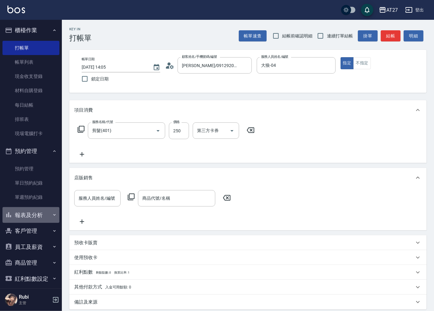
click at [44, 208] on button "報表及分析" at bounding box center [30, 215] width 57 height 16
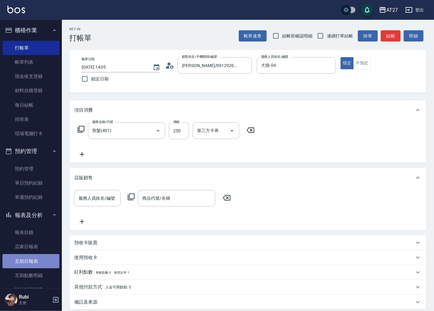
click at [39, 260] on link "互助日報表" at bounding box center [30, 261] width 57 height 14
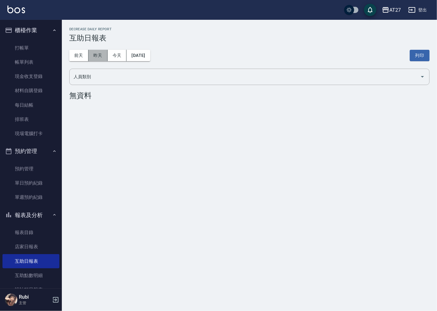
click at [97, 57] on button "昨天" at bounding box center [98, 55] width 19 height 11
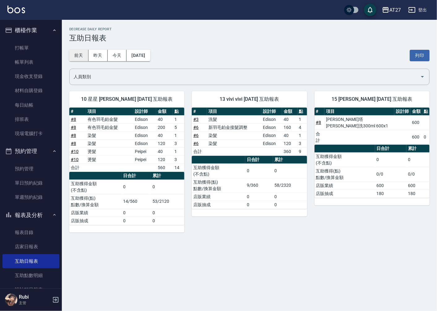
click at [81, 54] on button "前天" at bounding box center [78, 55] width 19 height 11
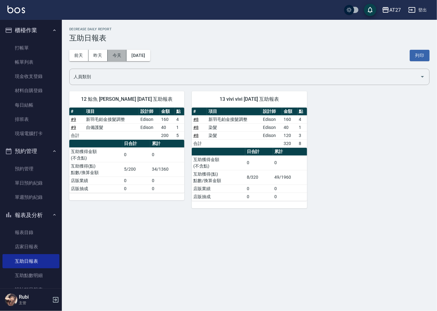
click at [122, 54] on button "今天" at bounding box center [117, 55] width 19 height 11
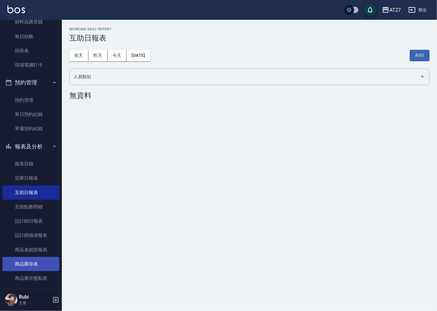
scroll to position [137, 0]
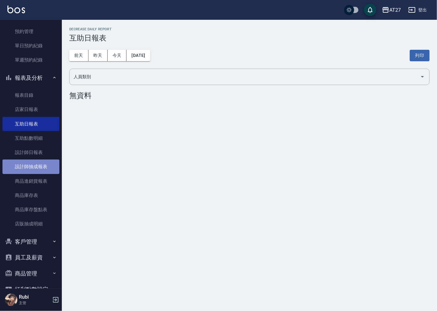
click at [36, 168] on link "設計師抽成報表" at bounding box center [30, 167] width 57 height 14
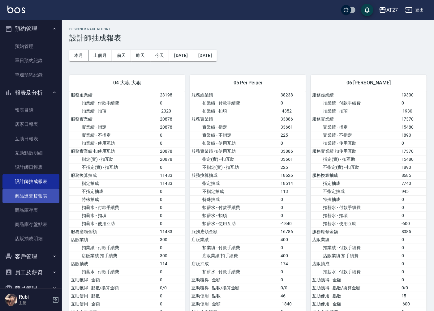
scroll to position [50, 0]
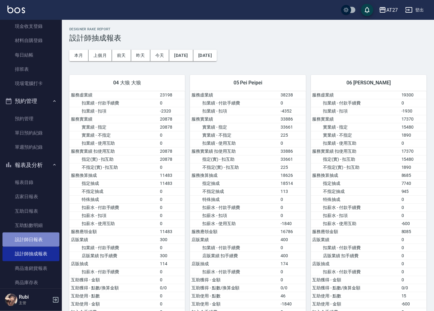
click at [35, 234] on link "設計師日報表" at bounding box center [30, 240] width 57 height 14
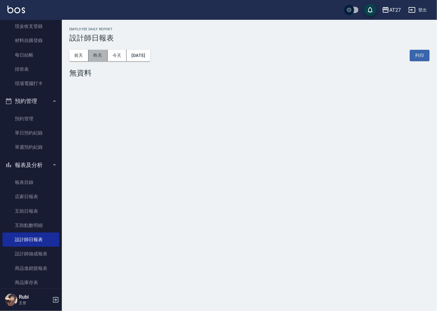
click at [92, 57] on button "昨天" at bounding box center [98, 55] width 19 height 11
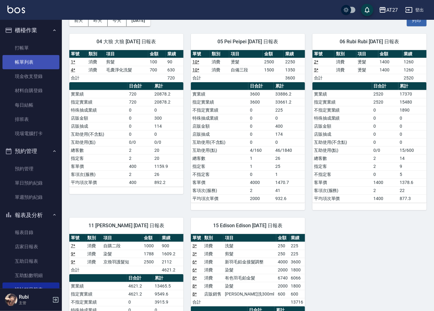
scroll to position [34, 0]
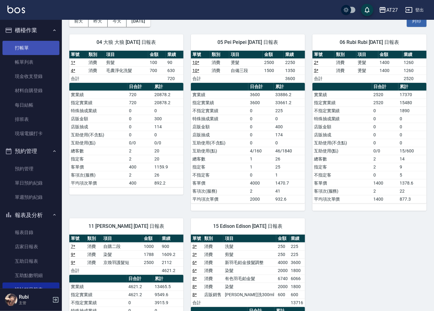
click at [31, 50] on link "打帳單" at bounding box center [30, 48] width 57 height 14
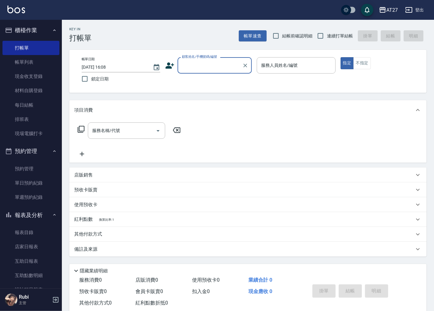
click at [193, 64] on input "顧客姓名/手機號碼/編號" at bounding box center [209, 65] width 59 height 11
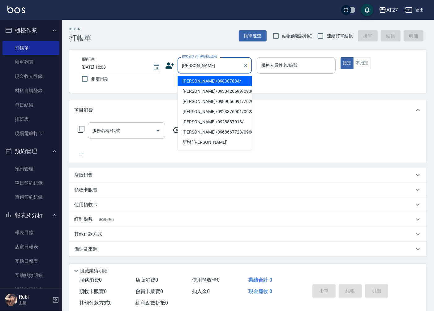
type input "[PERSON_NAME]/098387804/"
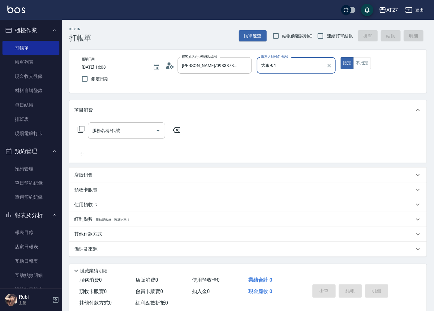
type input "大狼-04"
click at [341, 57] on button "指定" at bounding box center [347, 63] width 13 height 12
type button "true"
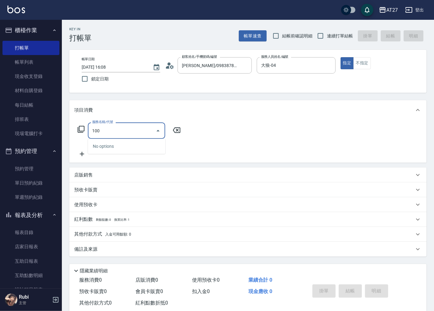
type input "1005"
type input "60"
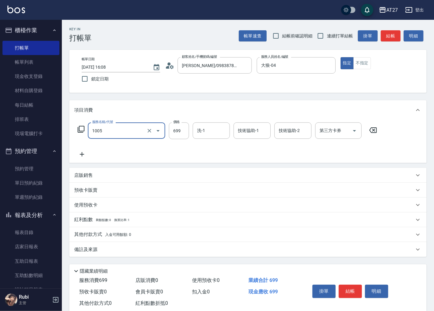
type input "毛囊淨化洗髮(1005)"
type input "7"
type input "0"
type input "70"
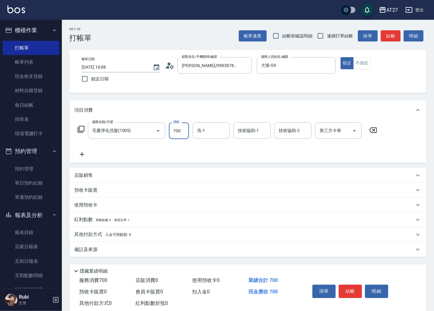
type input "700"
click at [354, 294] on button "結帳" at bounding box center [350, 291] width 23 height 13
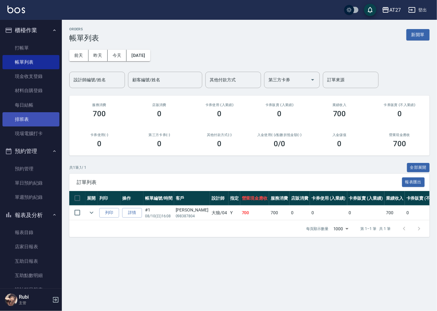
click at [22, 122] on link "排班表" at bounding box center [30, 119] width 57 height 14
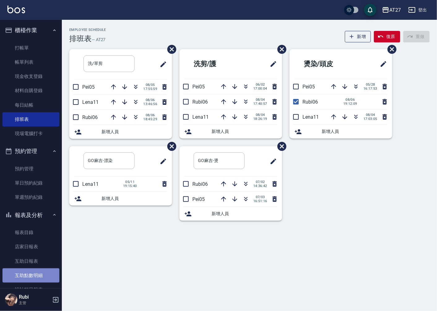
click at [38, 270] on link "互助點數明細" at bounding box center [30, 276] width 57 height 14
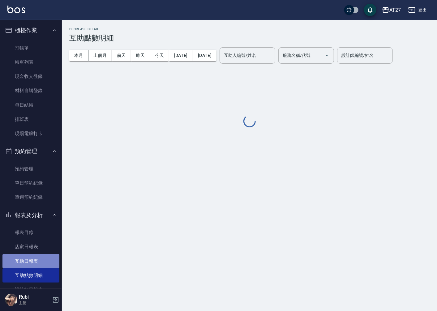
click at [41, 261] on link "互助日報表" at bounding box center [30, 261] width 57 height 14
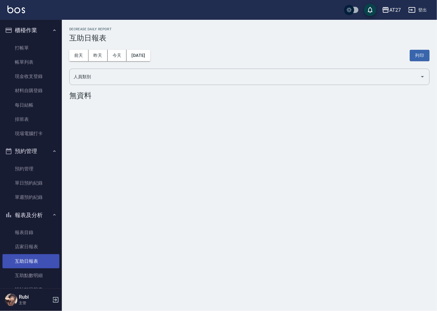
scroll to position [34, 0]
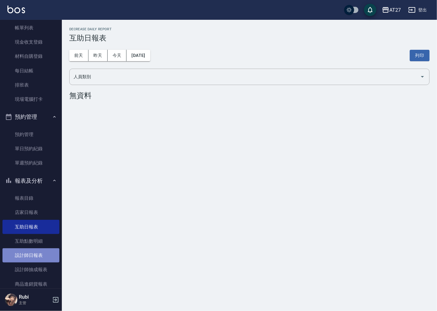
click at [35, 253] on link "設計師日報表" at bounding box center [30, 256] width 57 height 14
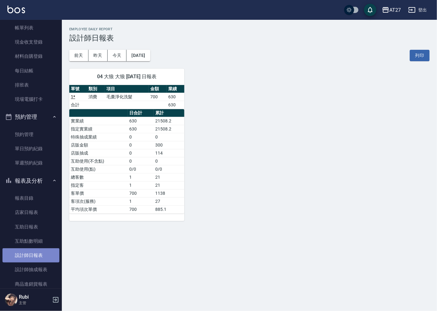
click at [35, 253] on link "設計師日報表" at bounding box center [30, 256] width 57 height 14
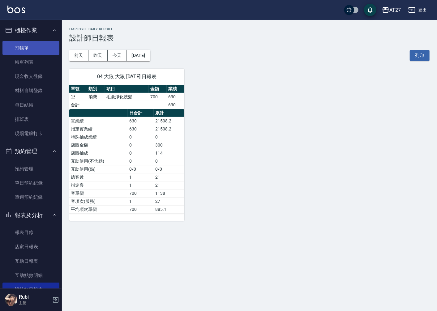
click at [42, 53] on link "打帳單" at bounding box center [30, 48] width 57 height 14
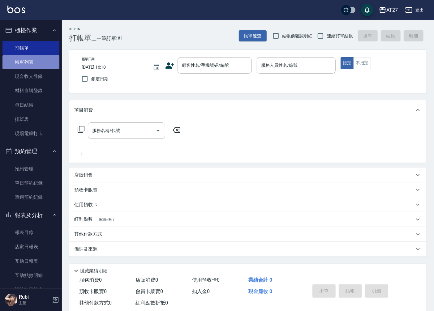
click at [41, 64] on link "帳單列表" at bounding box center [30, 62] width 57 height 14
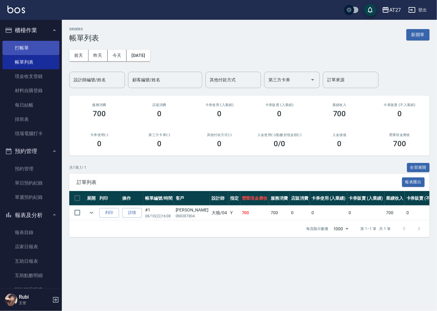
click at [36, 46] on link "打帳單" at bounding box center [30, 48] width 57 height 14
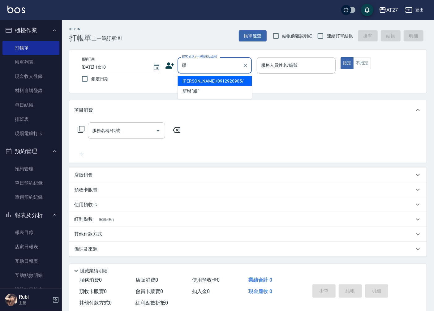
click at [202, 80] on li "[PERSON_NAME]/0912920905/" at bounding box center [215, 81] width 74 height 10
type input "[PERSON_NAME]/0912920905/"
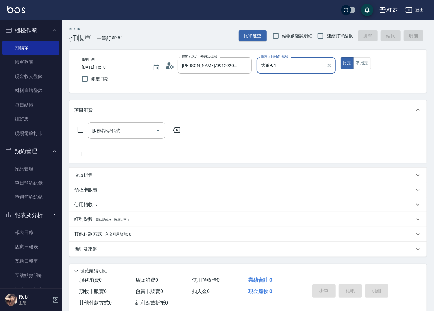
type input "大狼-04"
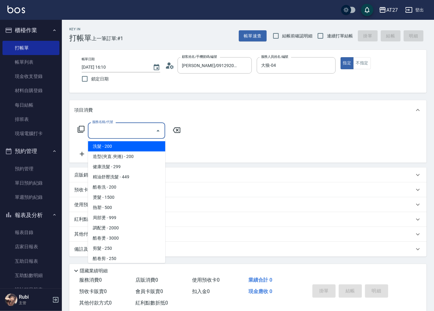
click at [121, 126] on input "服務名稱/代號" at bounding box center [122, 130] width 63 height 11
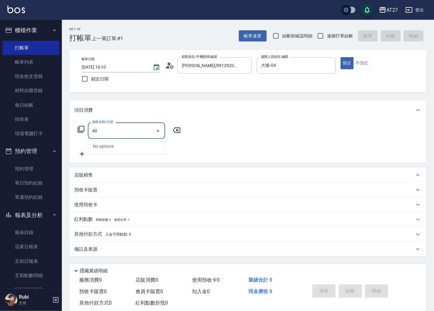
type input "401"
type input "20"
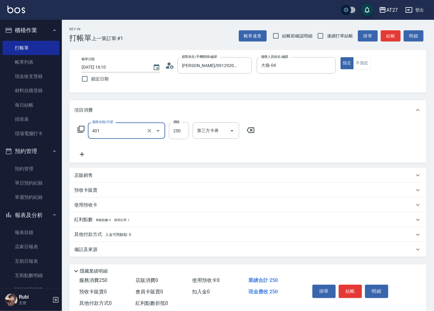
type input "剪髮(401)"
click at [354, 291] on button "結帳" at bounding box center [350, 291] width 23 height 13
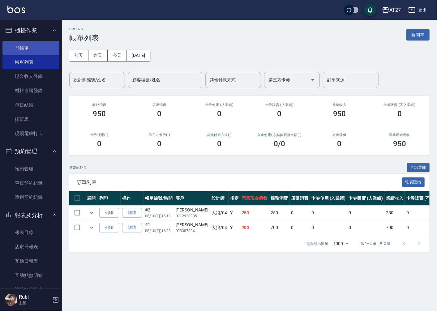
click at [32, 54] on link "打帳單" at bounding box center [30, 48] width 57 height 14
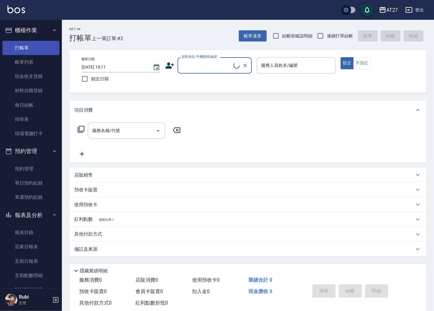
click at [31, 51] on link "打帳單" at bounding box center [30, 48] width 57 height 14
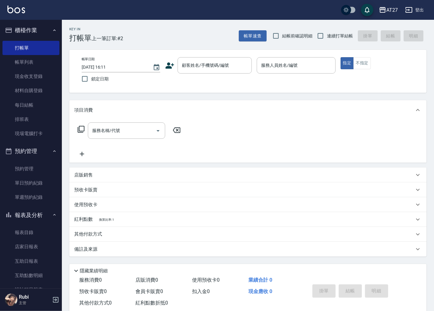
click at [330, 36] on span "連續打單結帳" at bounding box center [340, 36] width 26 height 6
click at [327, 36] on input "連續打單結帳" at bounding box center [320, 35] width 13 height 13
checkbox input "true"
click at [213, 61] on input "顧客姓名/手機號碼/編號" at bounding box center [209, 65] width 59 height 11
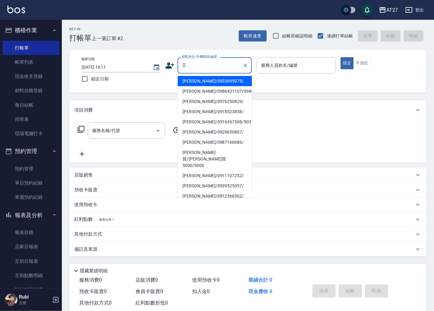
click at [200, 148] on li "[PERSON_NAME]/0987160686/" at bounding box center [215, 142] width 74 height 10
type input "[PERSON_NAME]/0987160686/"
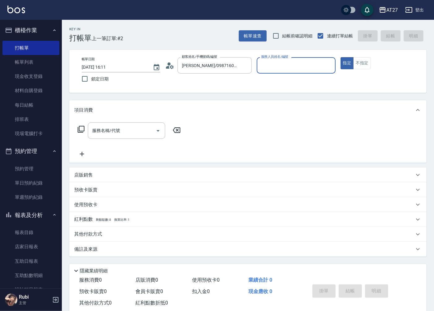
type input "大狼-04"
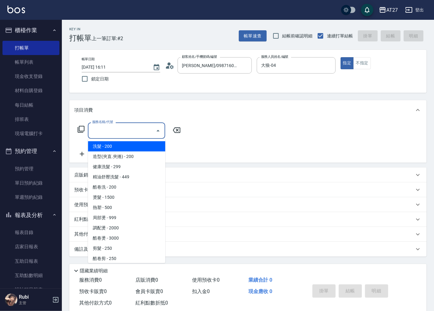
click at [108, 135] on input "服務名稱/代號" at bounding box center [122, 130] width 63 height 11
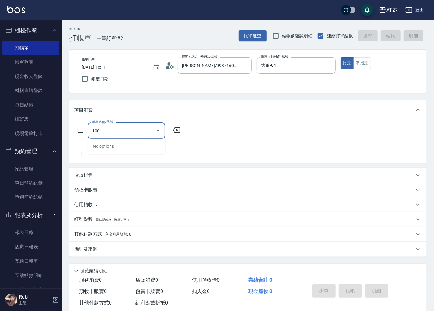
type input "1005"
type input "60"
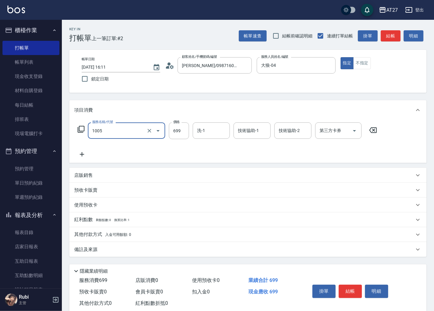
type input "毛囊淨化洗髮(1005)"
type input "7"
type input "0"
type input "700"
type input "70"
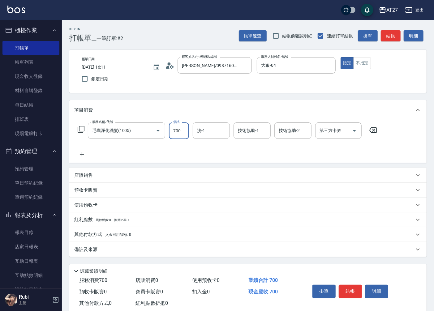
type input "700"
click at [349, 291] on button "結帳" at bounding box center [350, 291] width 23 height 13
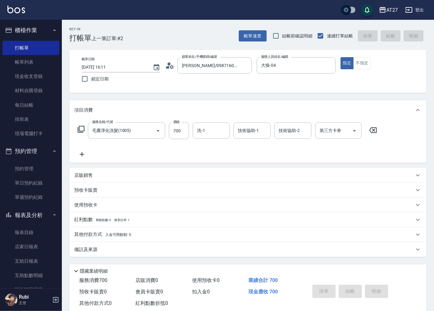
type input "0"
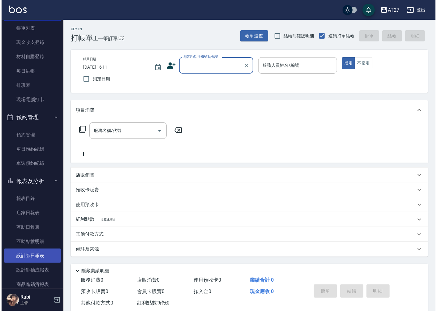
scroll to position [34, 0]
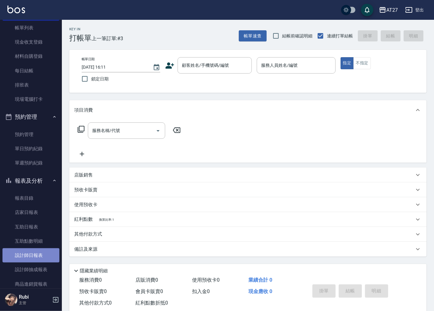
click at [44, 250] on link "設計師日報表" at bounding box center [30, 256] width 57 height 14
